Goal: Information Seeking & Learning: Learn about a topic

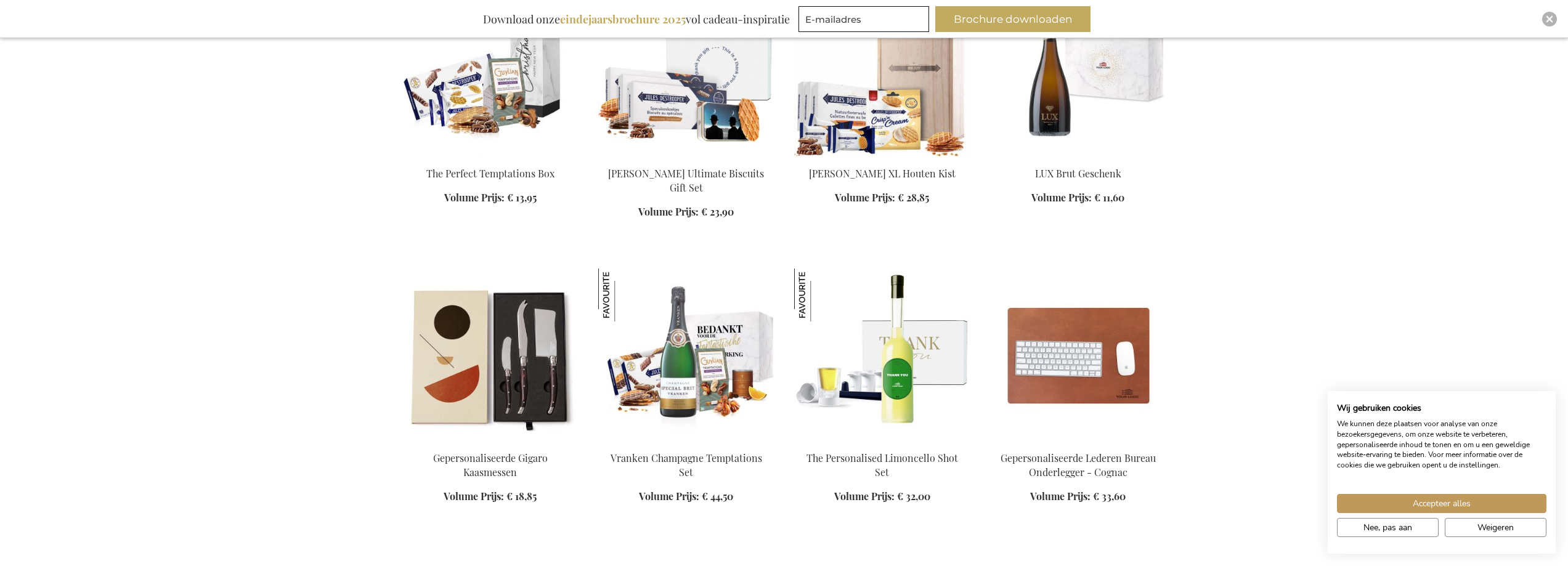
scroll to position [1231, 0]
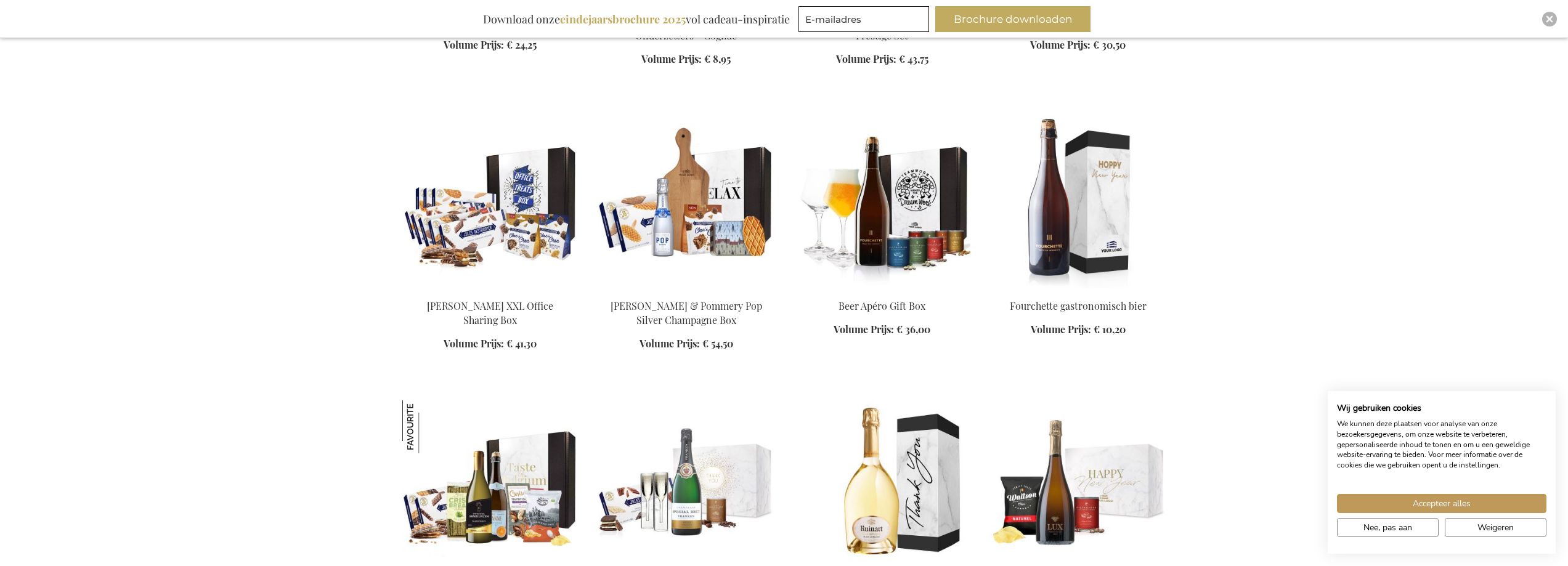
scroll to position [2400, 0]
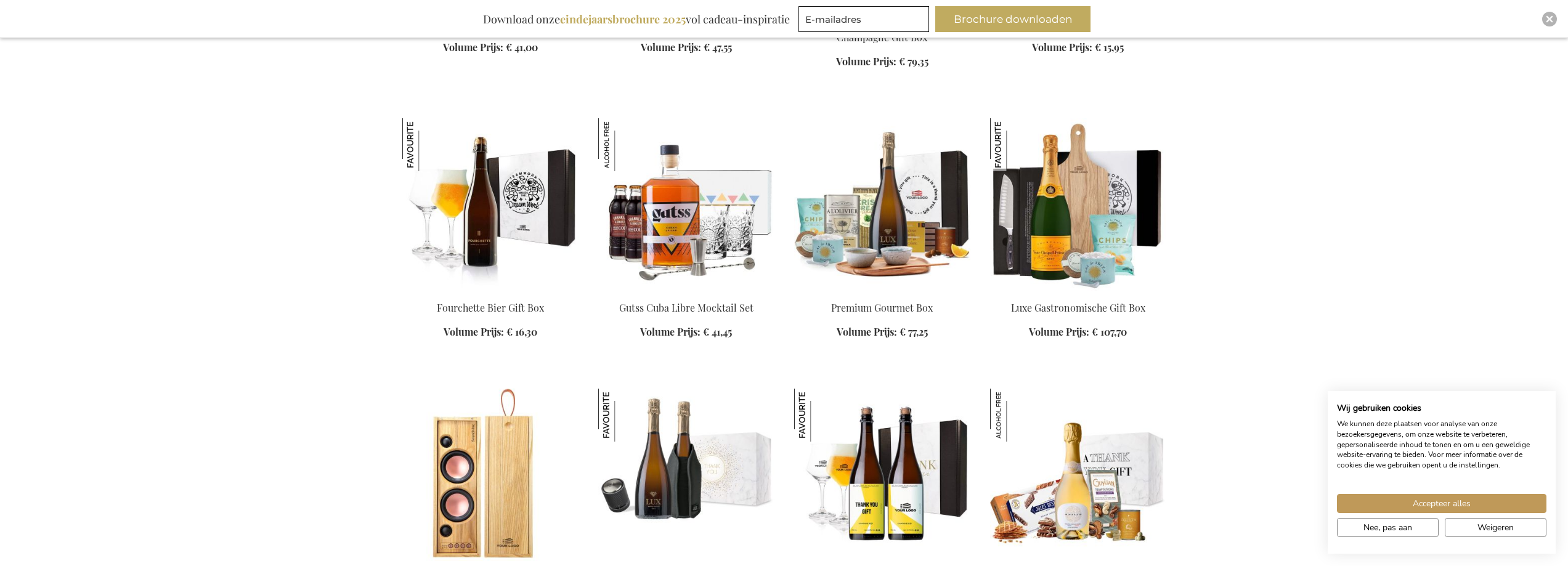
scroll to position [3077, 0]
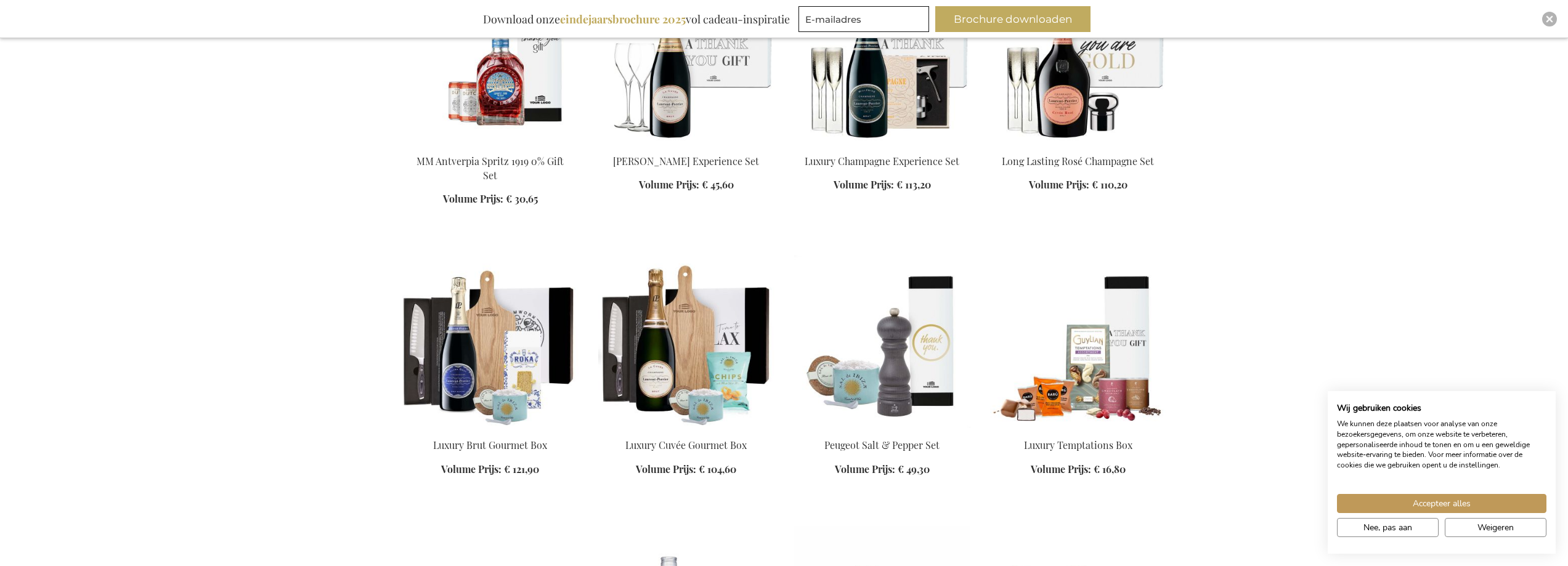
scroll to position [4063, 0]
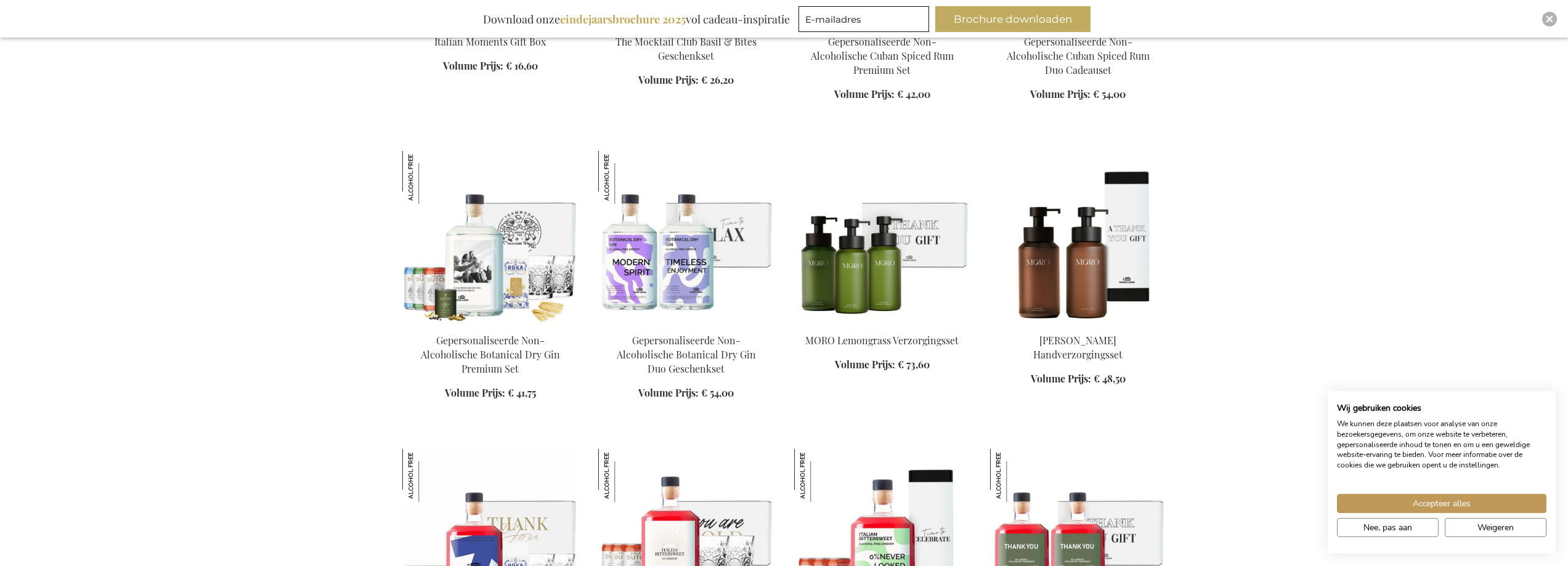
scroll to position [4801, 0]
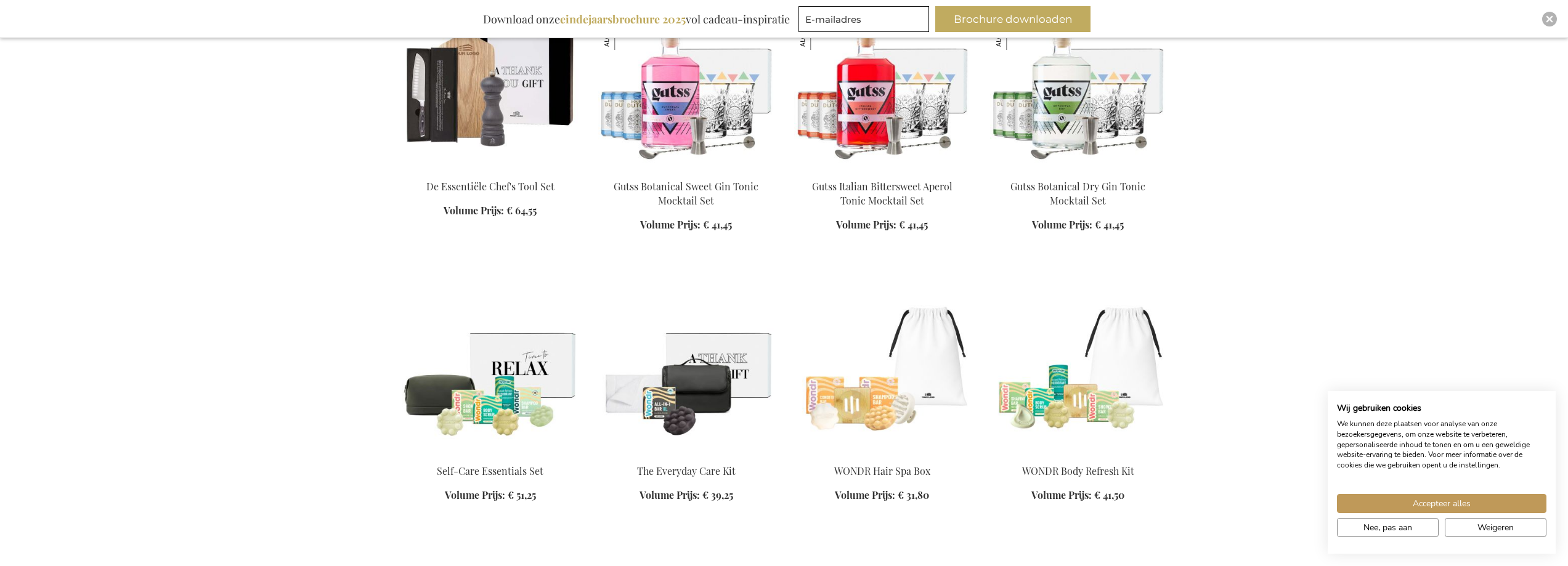
scroll to position [6463, 0]
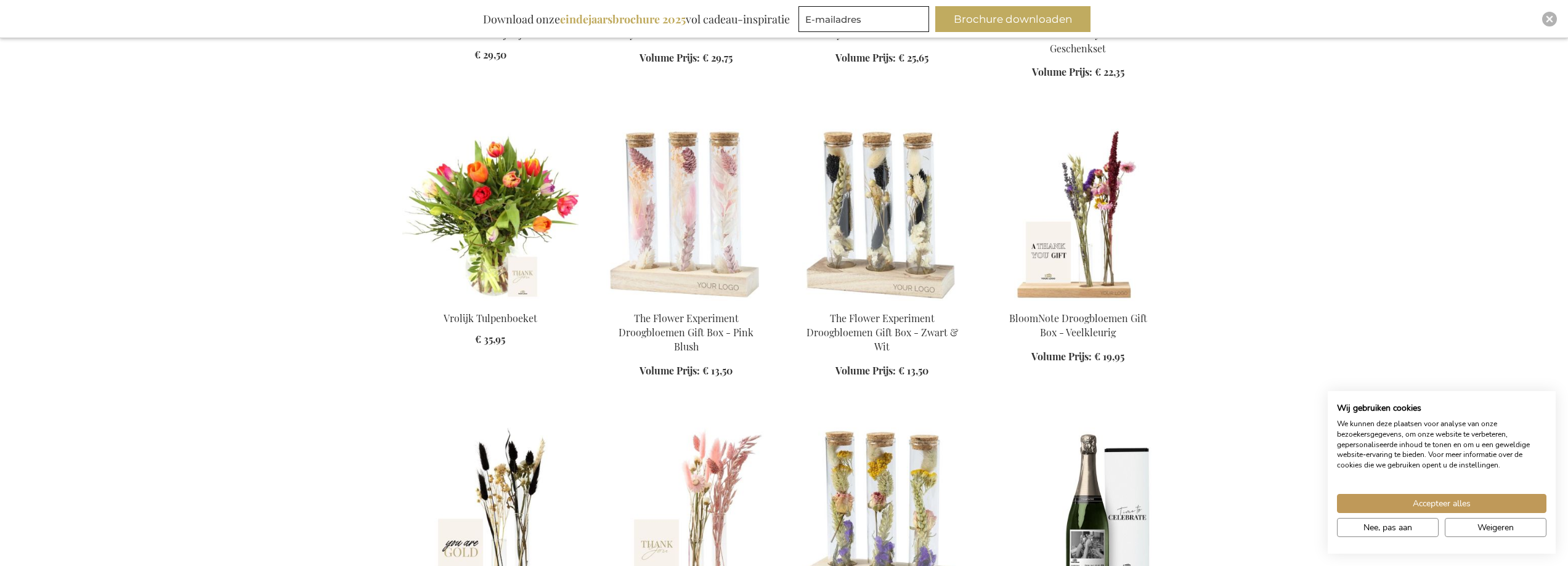
scroll to position [7571, 0]
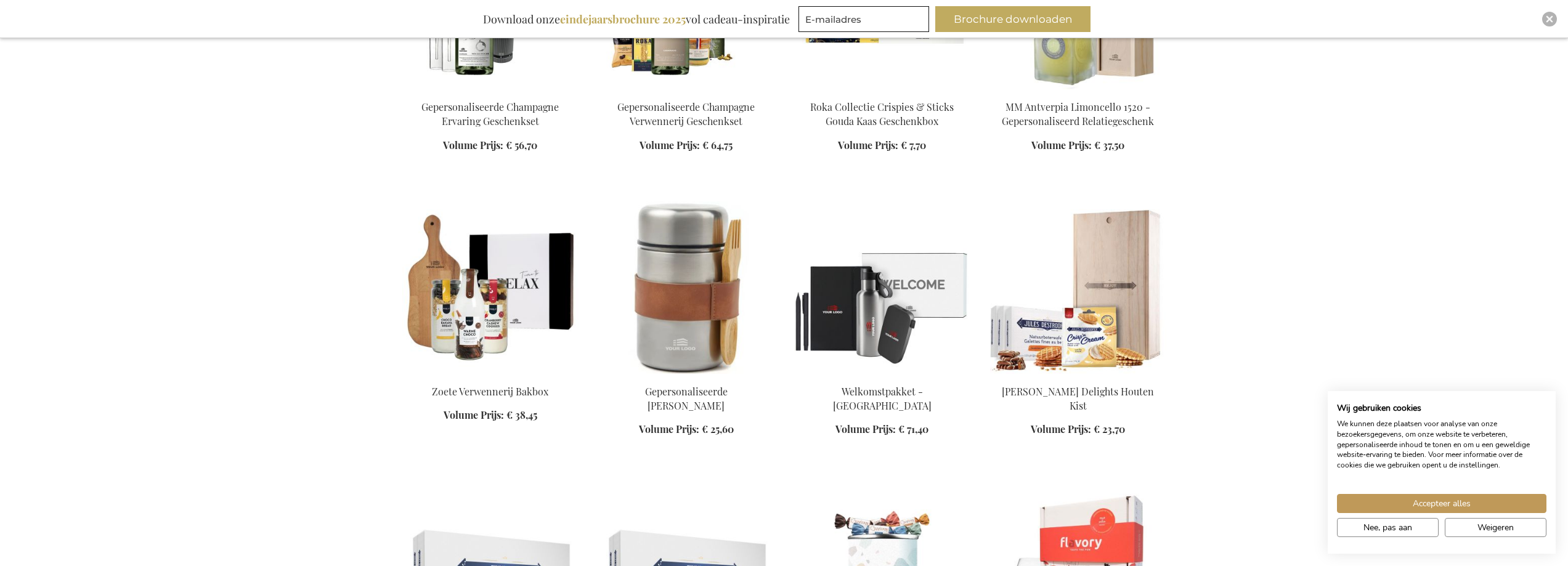
scroll to position [8371, 0]
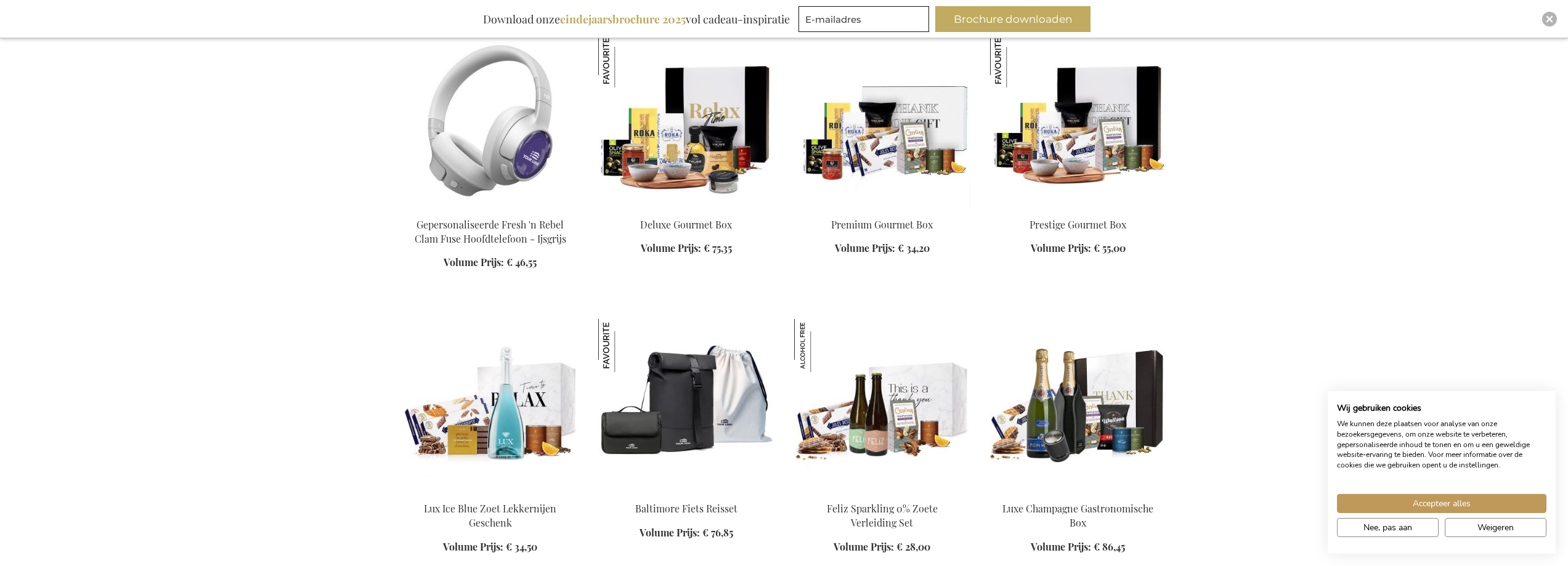
scroll to position [11080, 0]
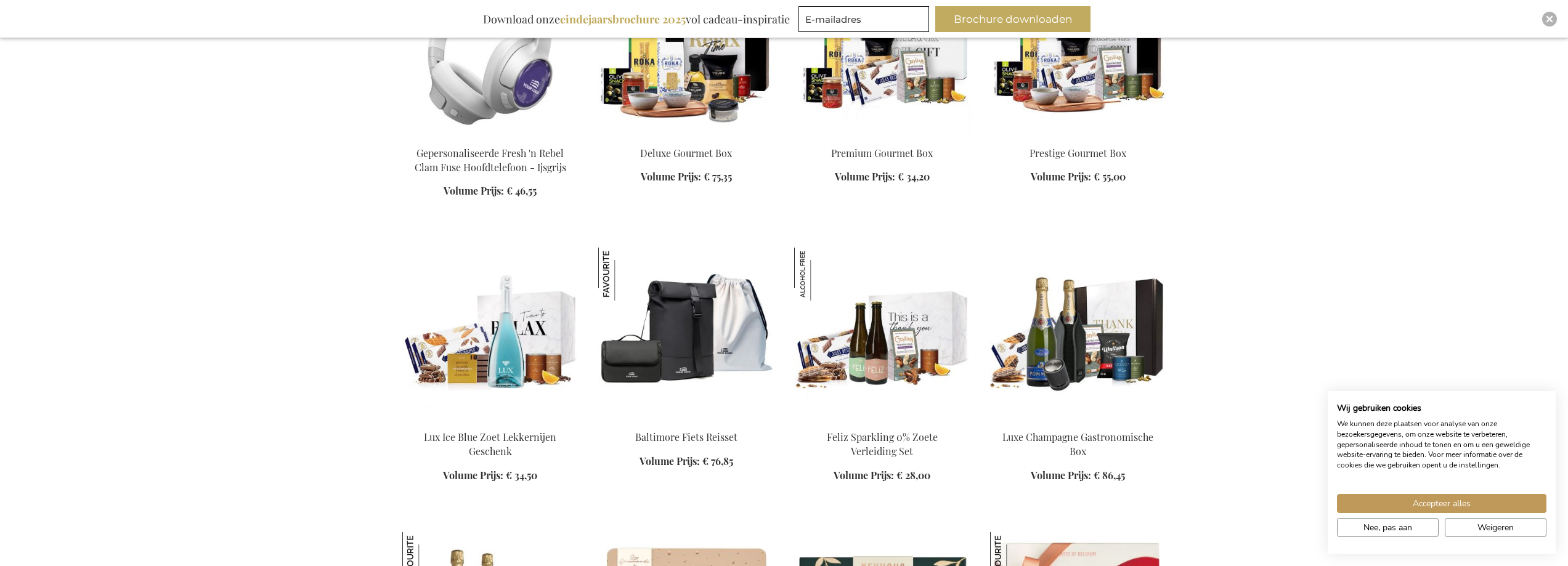
scroll to position [10711, 0]
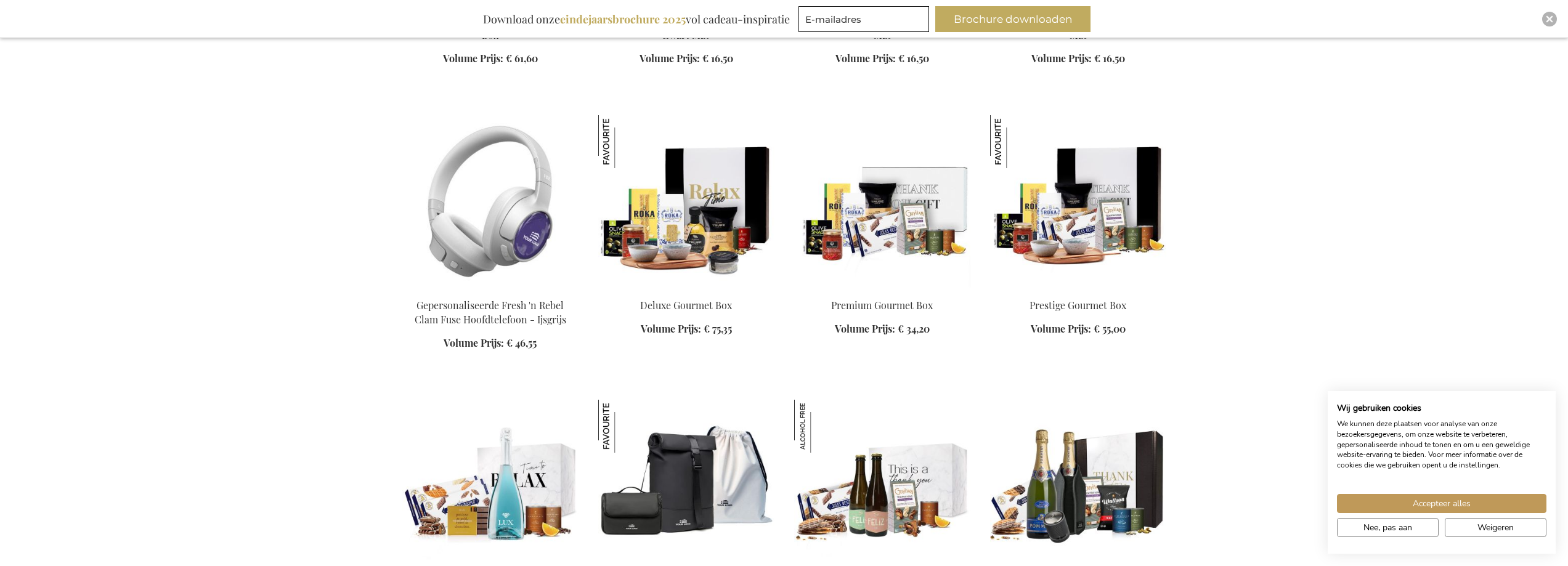
click at [491, 246] on img at bounding box center [490, 201] width 176 height 173
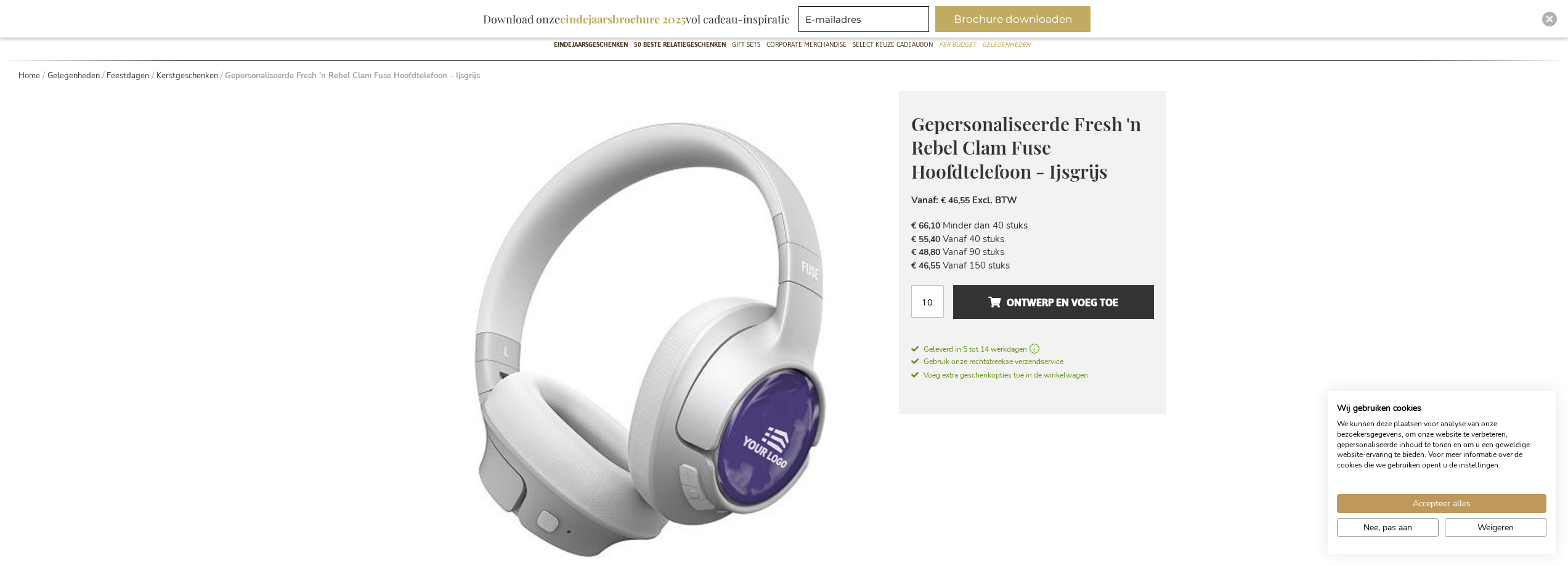
scroll to position [38, 0]
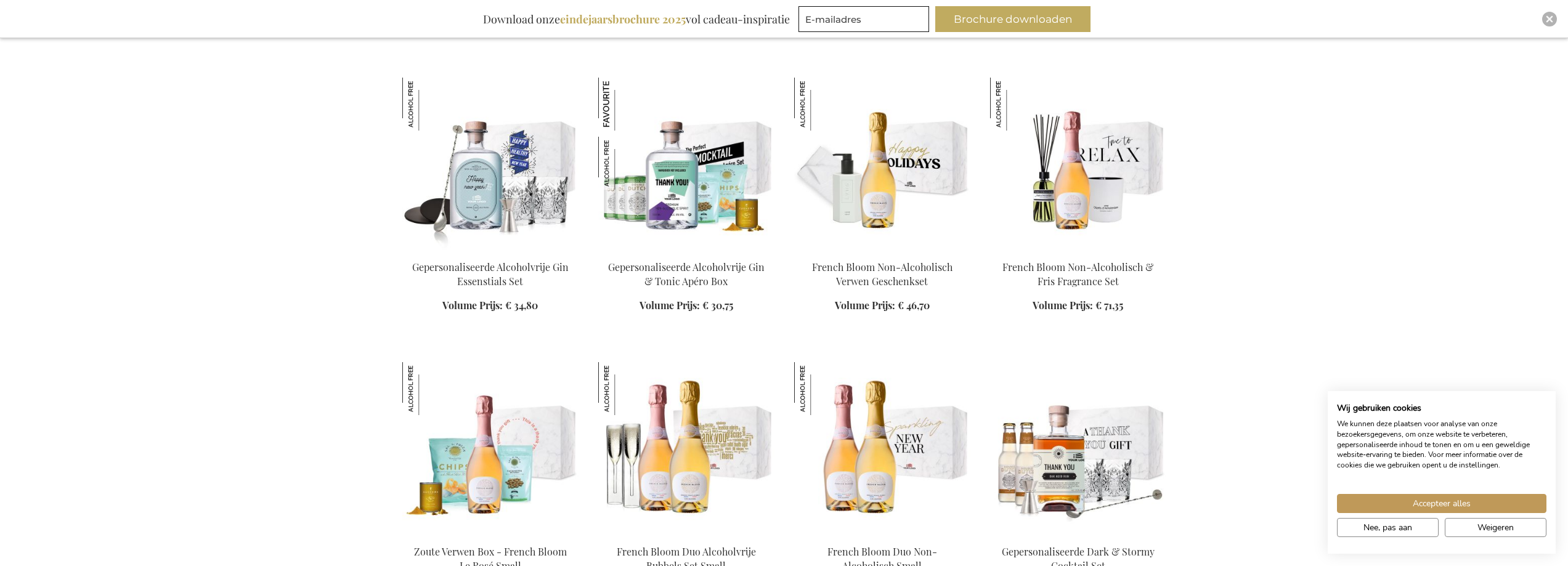
scroll to position [6383, 0]
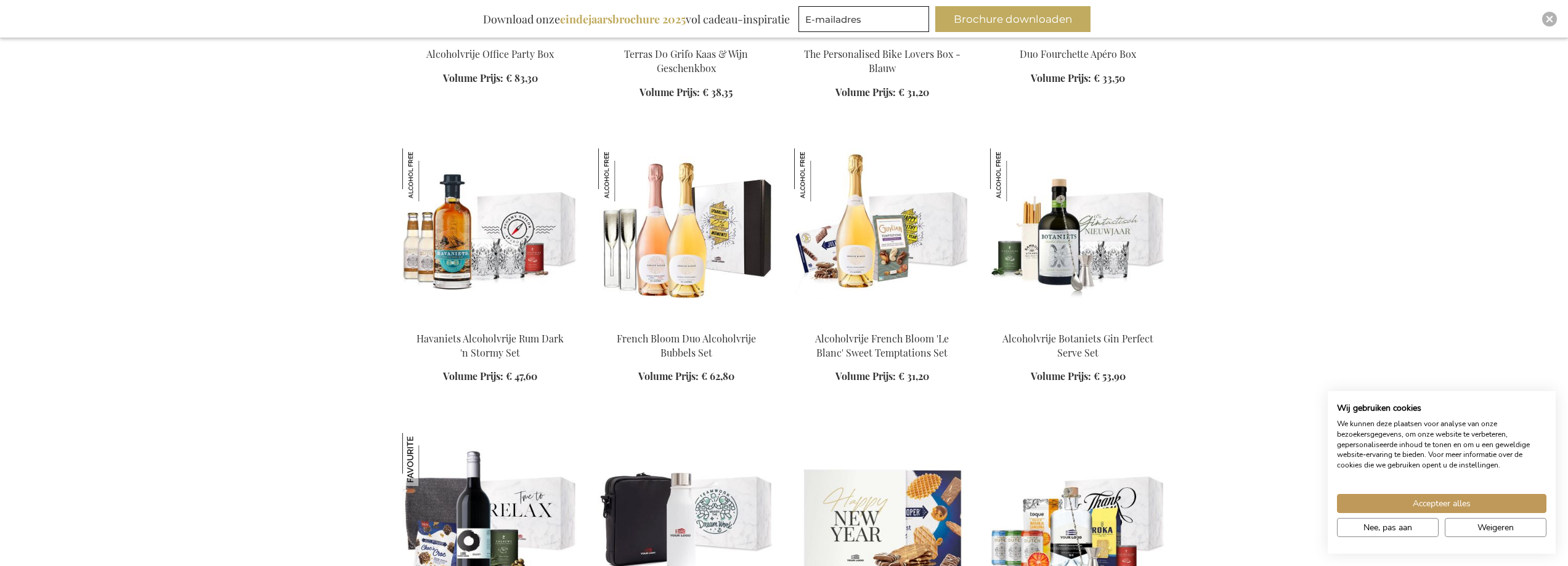
scroll to position [8599, 0]
